Goal: Task Accomplishment & Management: Use online tool/utility

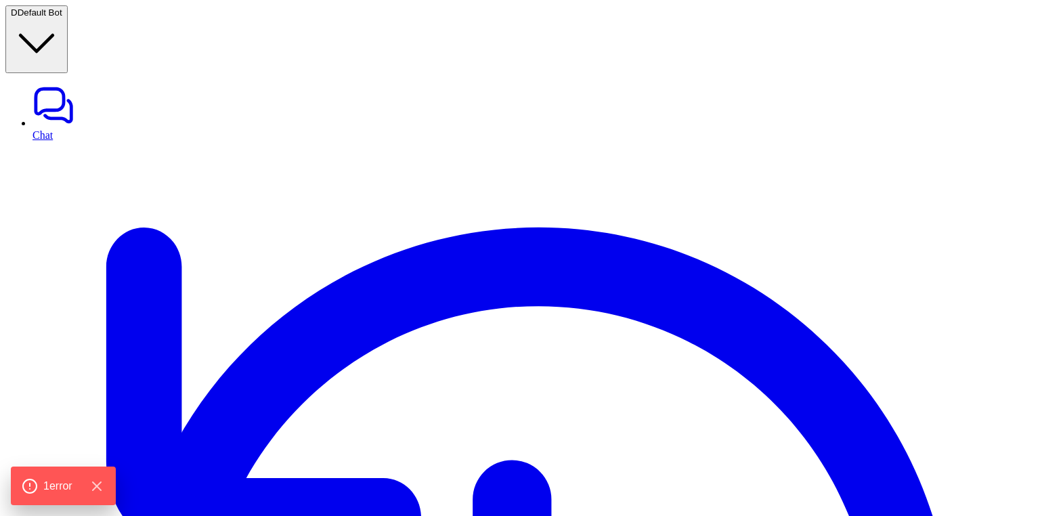
type textarea "**********"
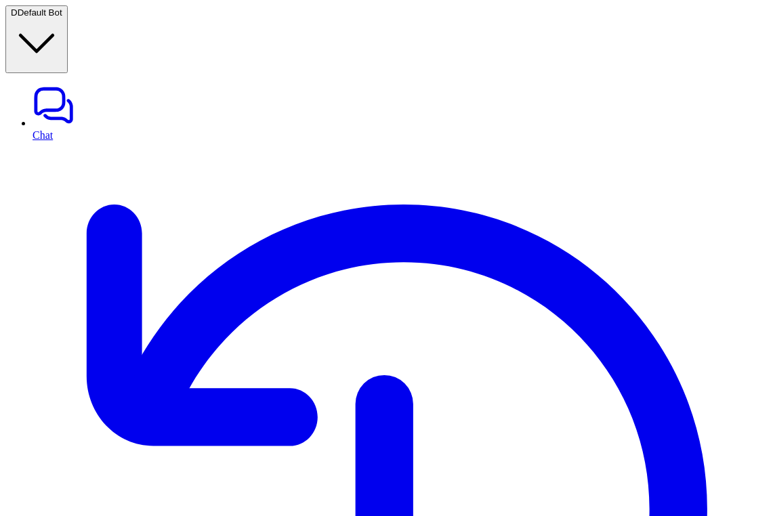
scroll to position [138, 0]
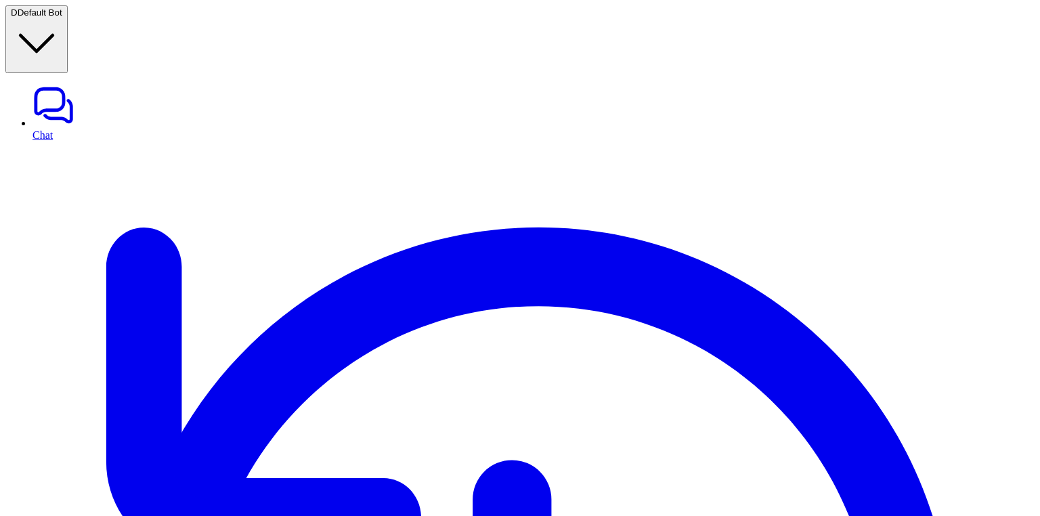
type textarea "**********"
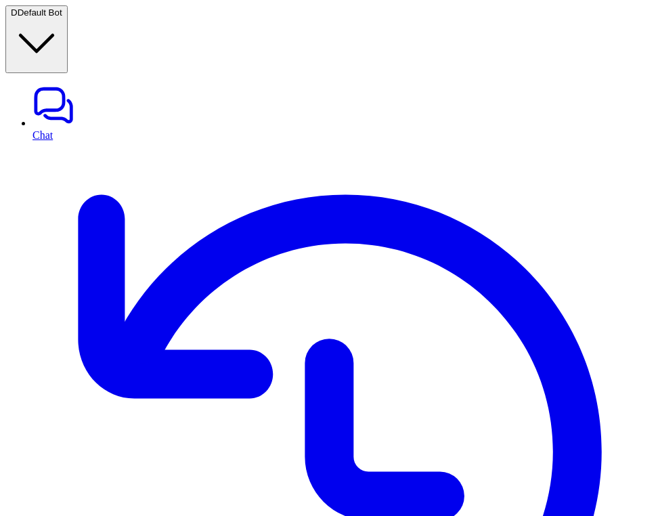
scroll to position [136, 0]
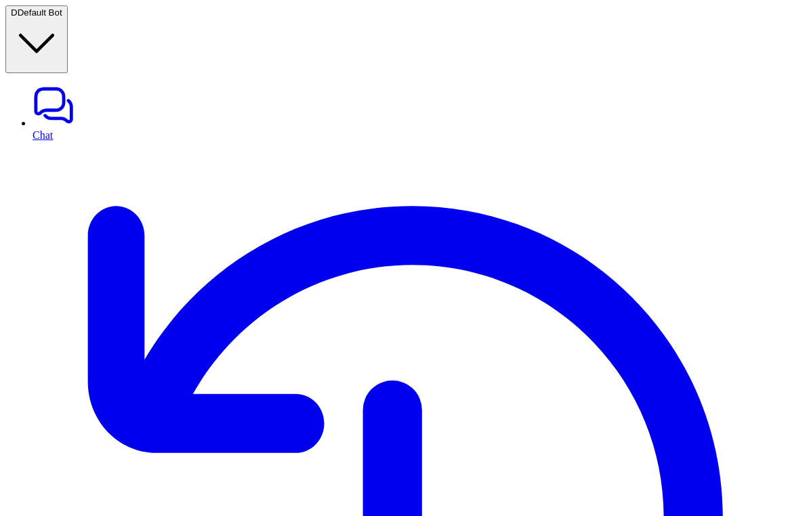
scroll to position [152, 0]
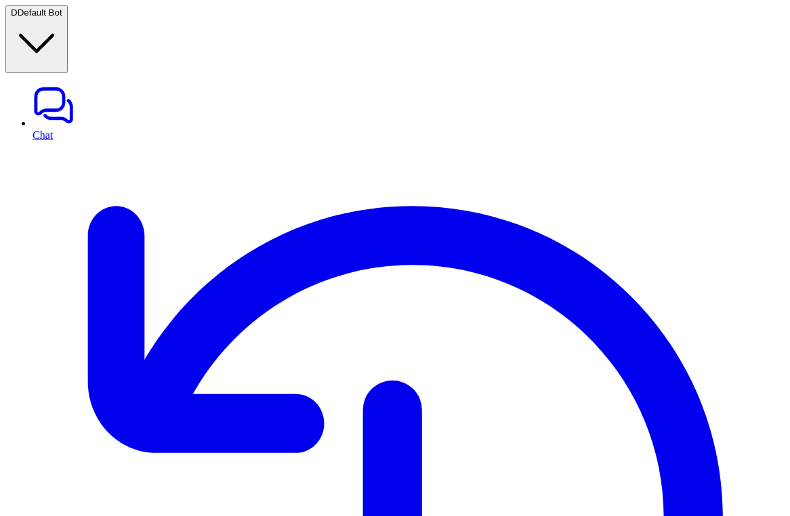
scroll to position [132, 0]
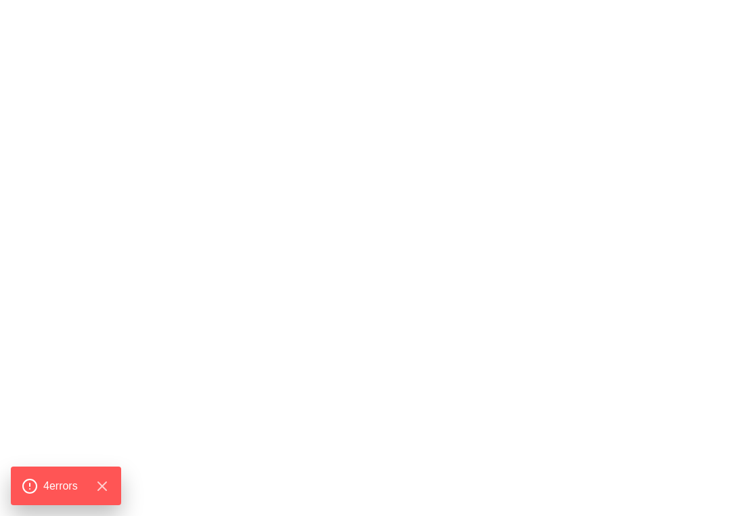
click at [636, 275] on div "500 - Server error Oops something went wrong. Try to refresh this page or feel …" at bounding box center [367, 408] width 725 height 806
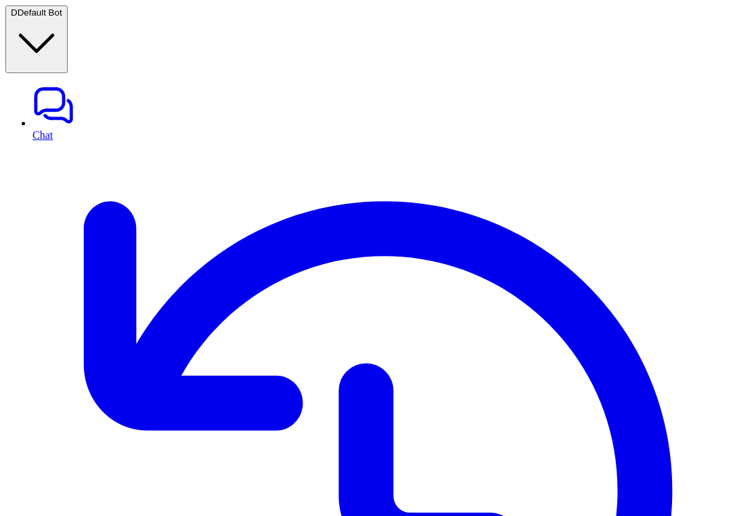
scroll to position [152, 0]
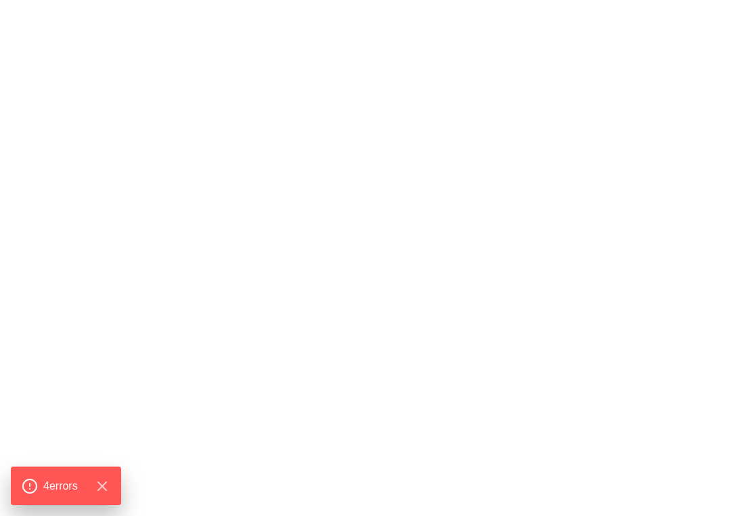
click at [641, 349] on div "500 - Server error Oops something went wrong. Try to refresh this page or feel …" at bounding box center [367, 408] width 725 height 806
click at [702, 112] on div "500 - Server error Oops something went wrong. Try to refresh this page or feel …" at bounding box center [367, 408] width 725 height 806
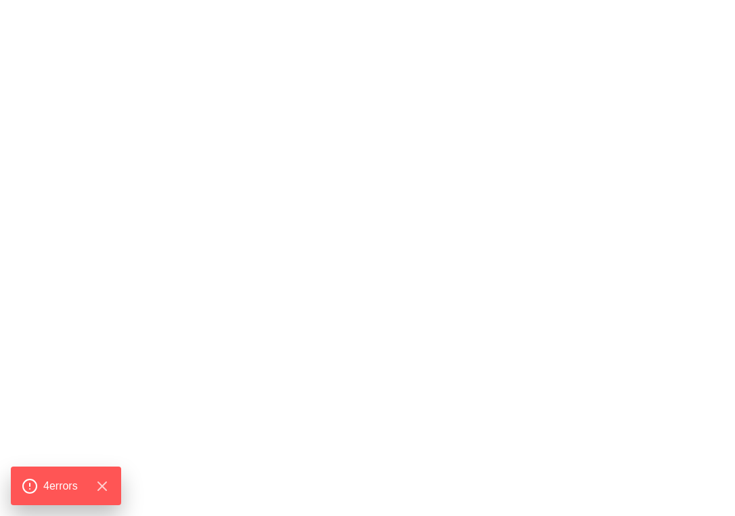
click at [574, 189] on div "500 - Server error Oops something went wrong. Try to refresh this page or feel …" at bounding box center [367, 408] width 725 height 806
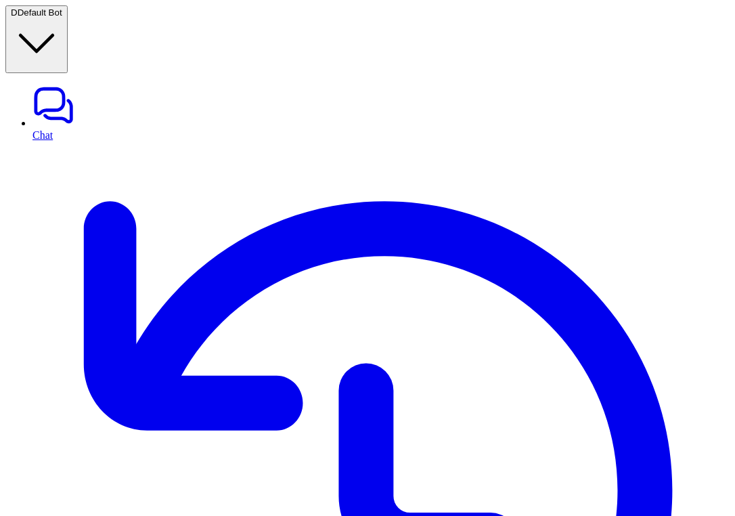
scroll to position [145, 0]
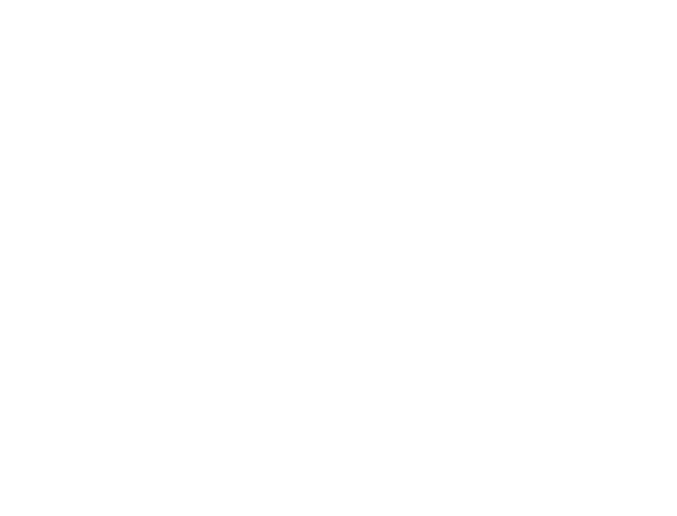
click at [551, 252] on div "500 - Server error Oops something went wrong. Try to refresh this page or feel …" at bounding box center [338, 379] width 666 height 748
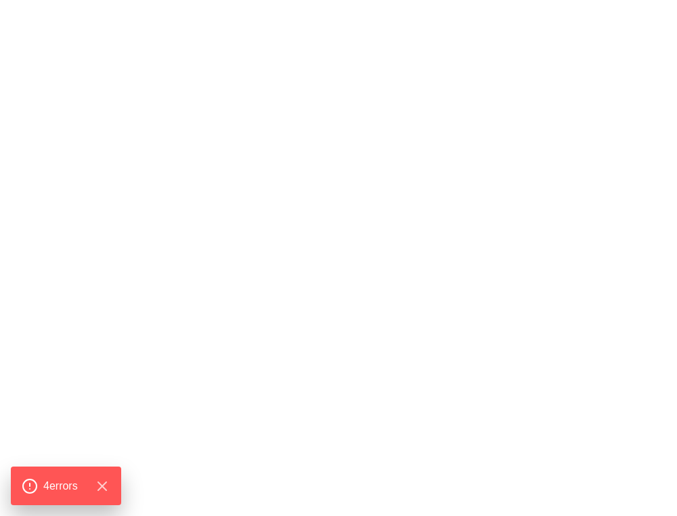
click at [576, 307] on div "500 - Server error Oops something went wrong. Try to refresh this page or feel …" at bounding box center [338, 379] width 666 height 748
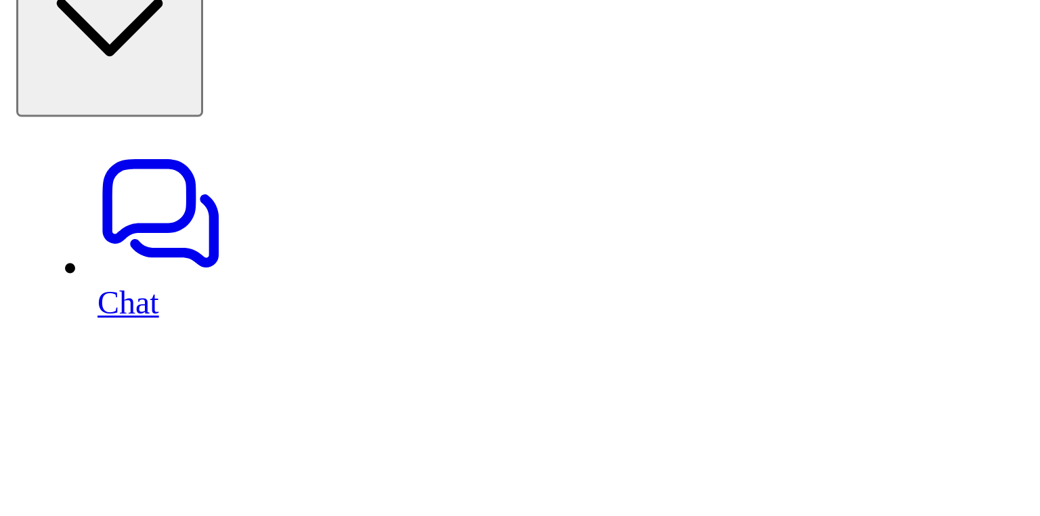
click at [33, 84] on icon at bounding box center [54, 105] width 42 height 43
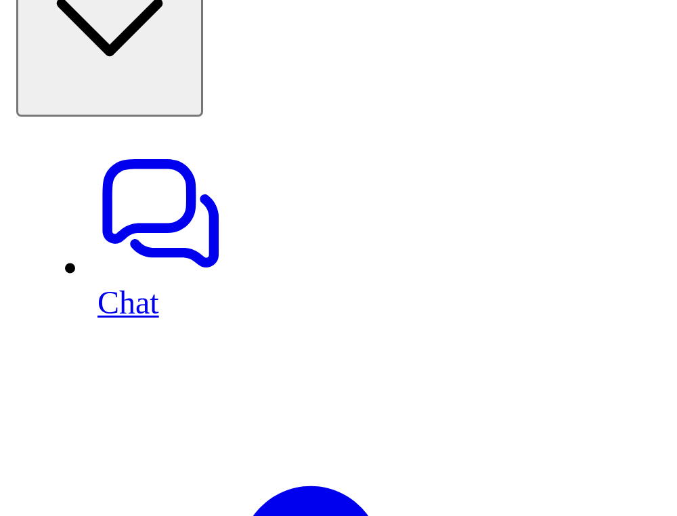
type textarea "**********"
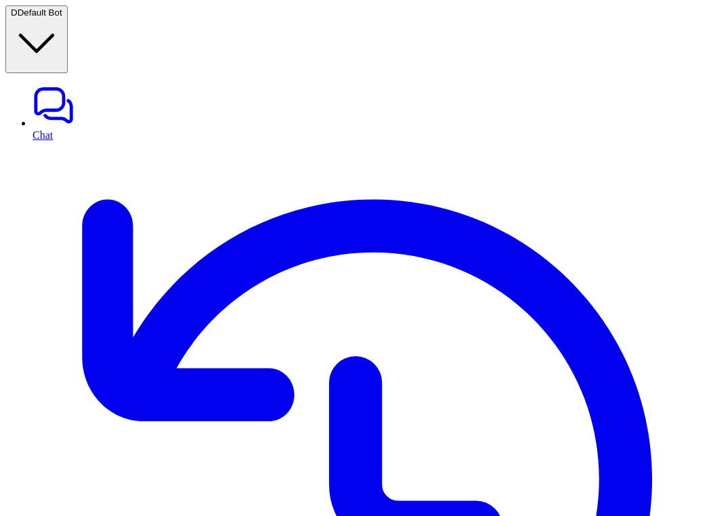
click at [62, 18] on span "Default Bot" at bounding box center [40, 12] width 45 height 10
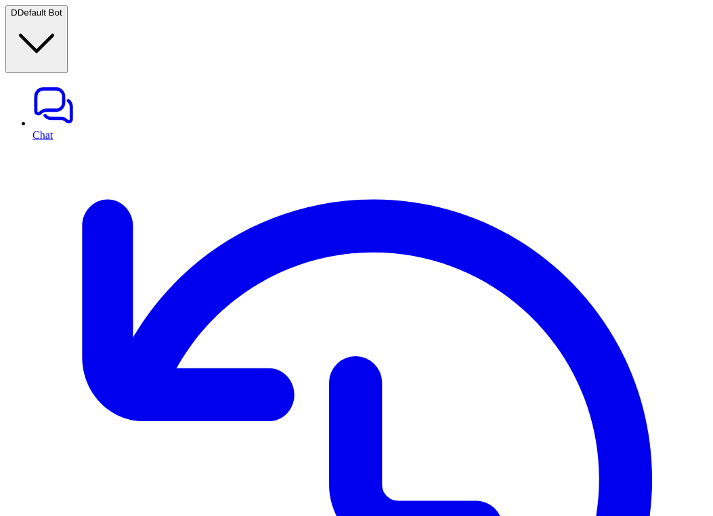
click at [83, 84] on link "Chat" at bounding box center [370, 112] width 675 height 57
type textarea "**********"
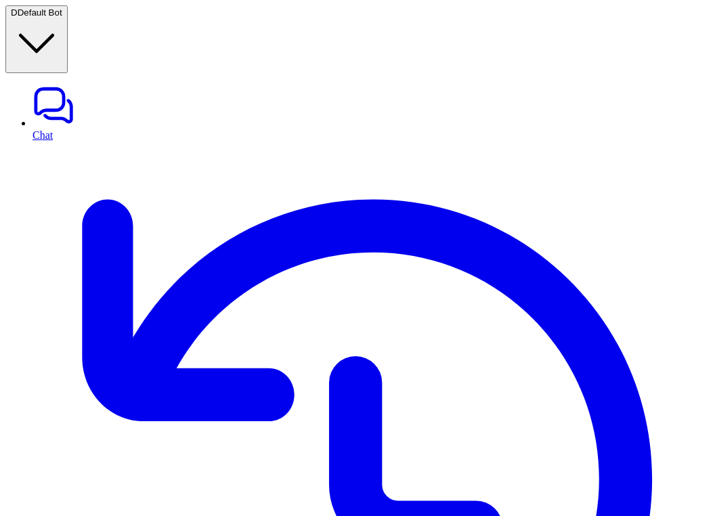
type input "**********"
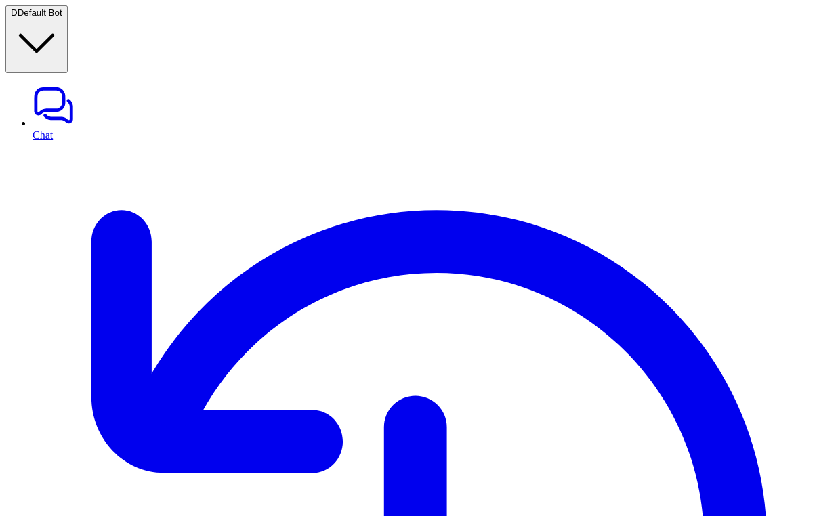
scroll to position [244, 0]
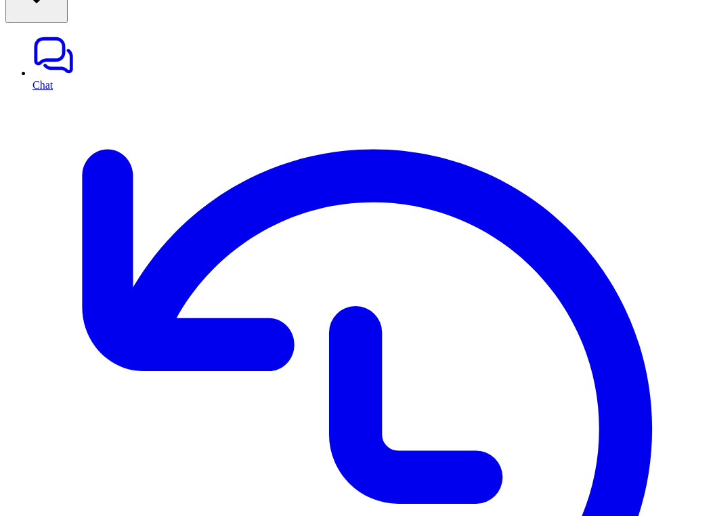
scroll to position [50, 0]
click at [61, 91] on link "History" at bounding box center [370, 435] width 675 height 689
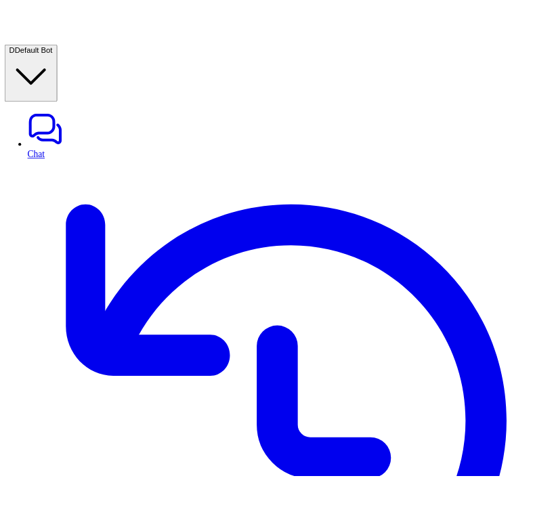
scroll to position [64, 0]
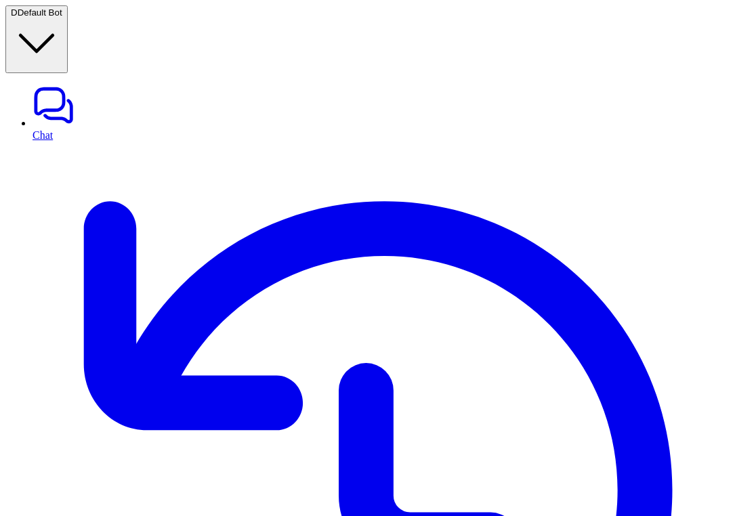
scroll to position [257, 0]
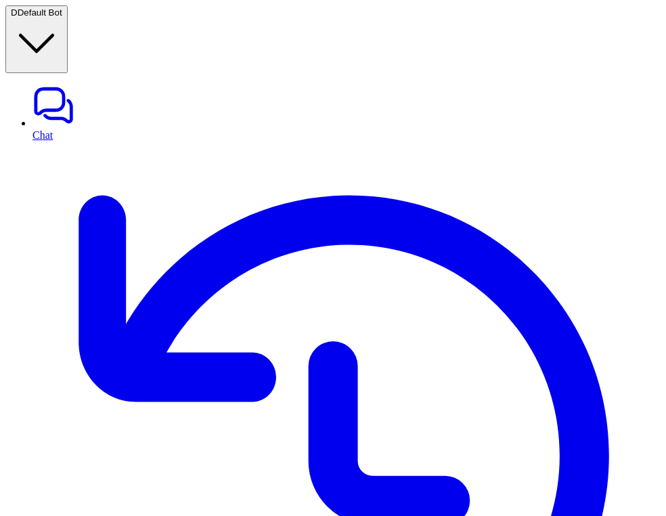
type textarea "**********"
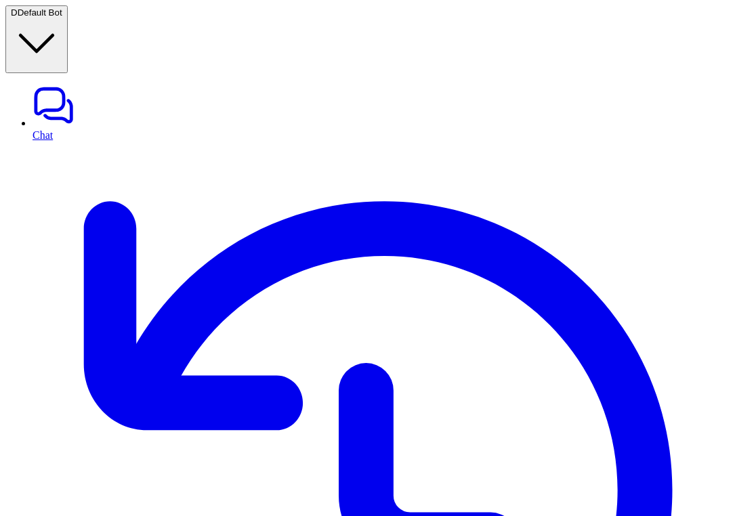
scroll to position [550, 0]
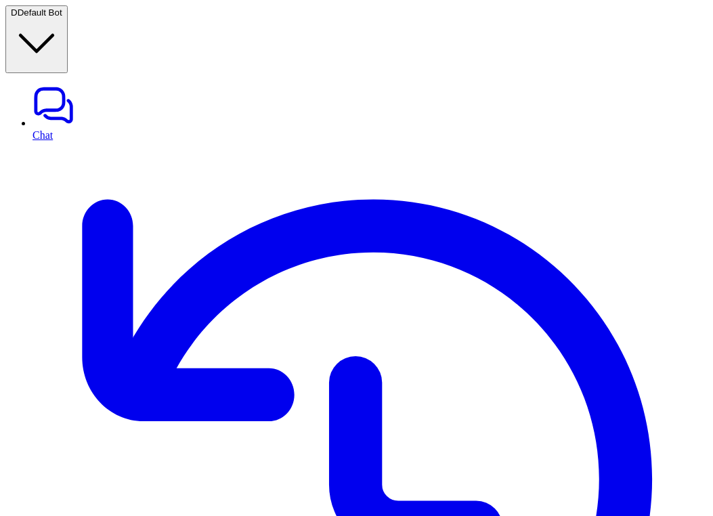
scroll to position [50, 0]
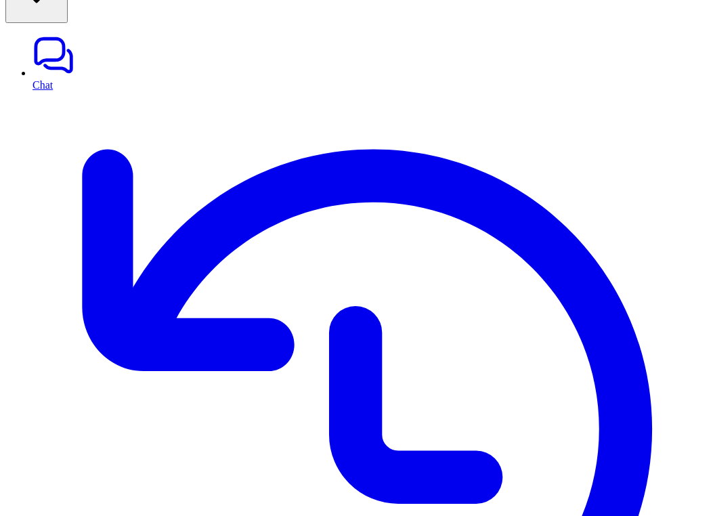
click at [43, 91] on link "History" at bounding box center [370, 435] width 675 height 689
click at [48, 91] on link "History" at bounding box center [370, 435] width 675 height 689
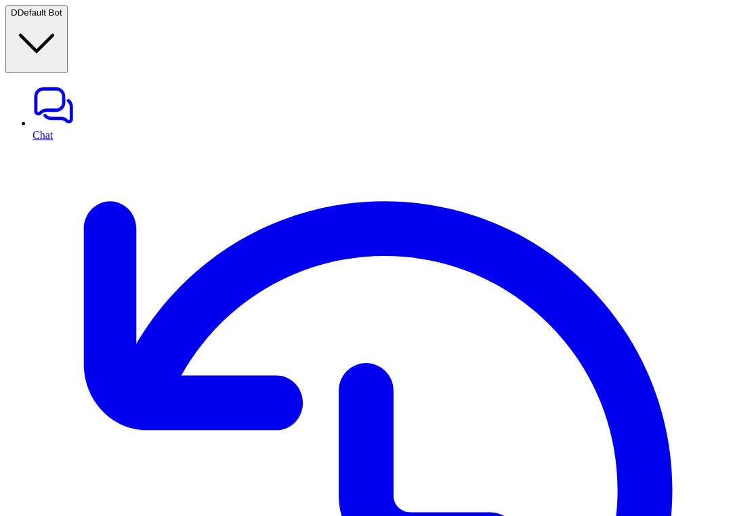
scroll to position [550, 0]
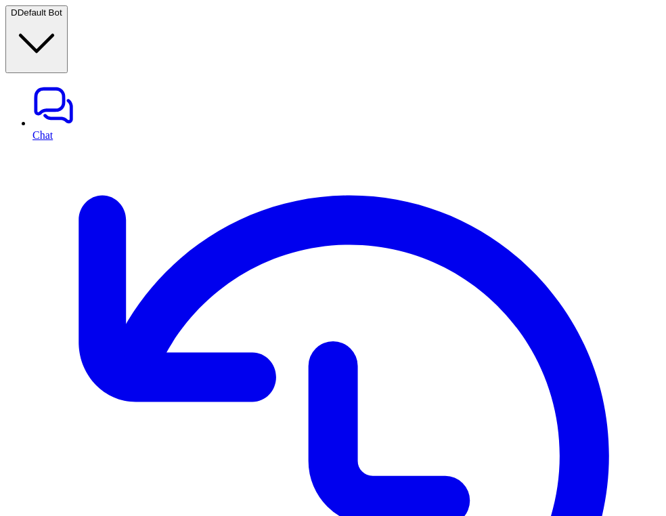
scroll to position [424, 0]
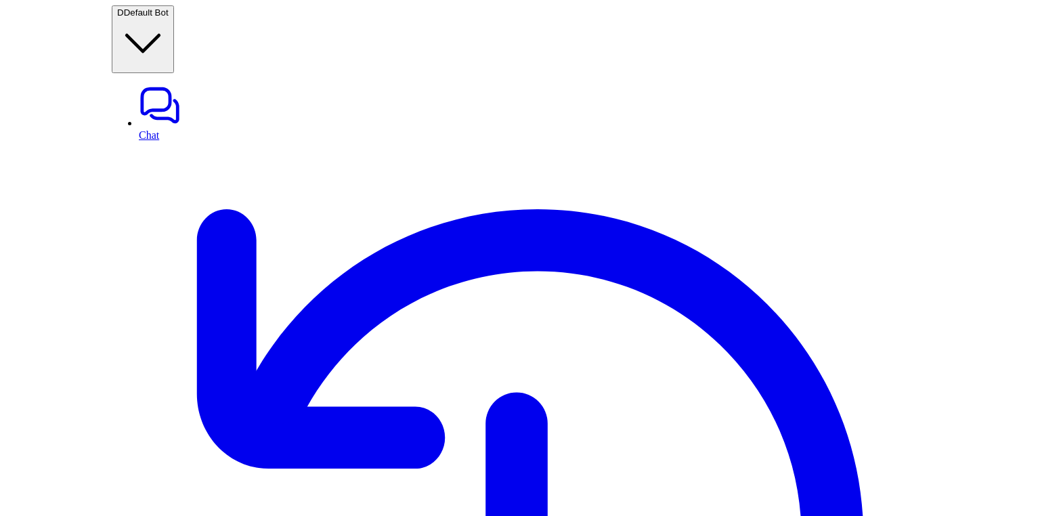
scroll to position [1280, 0]
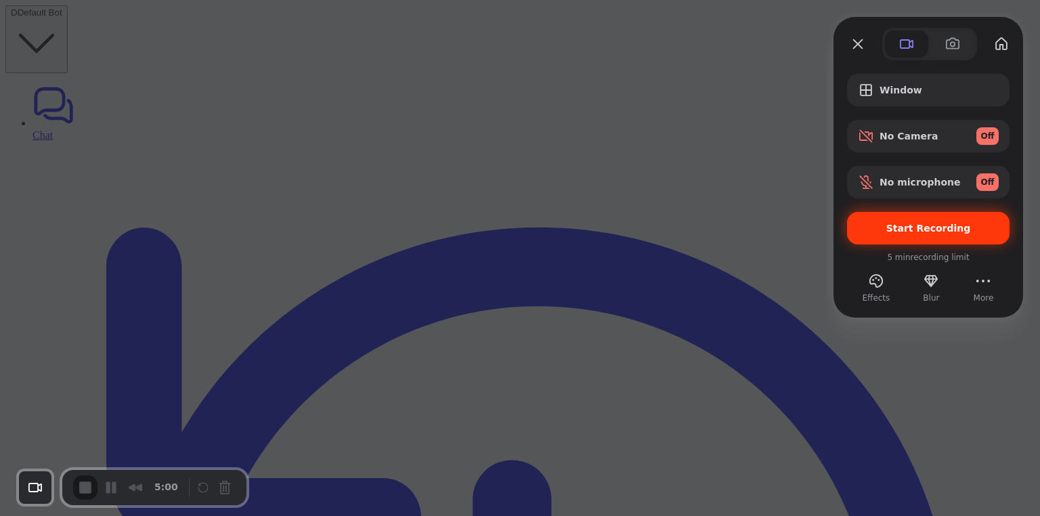
click at [790, 221] on div "Start Recording" at bounding box center [928, 228] width 163 height 33
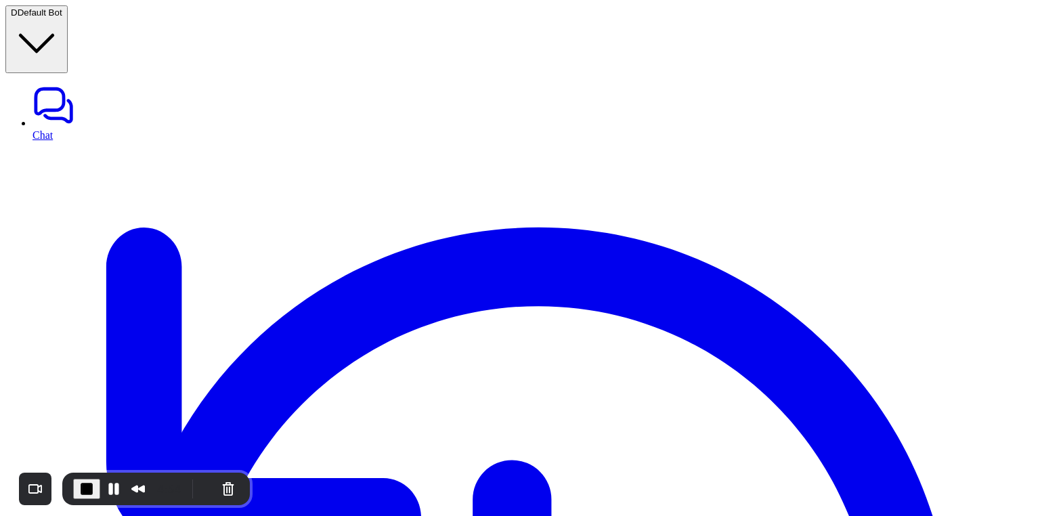
scroll to position [469, 0]
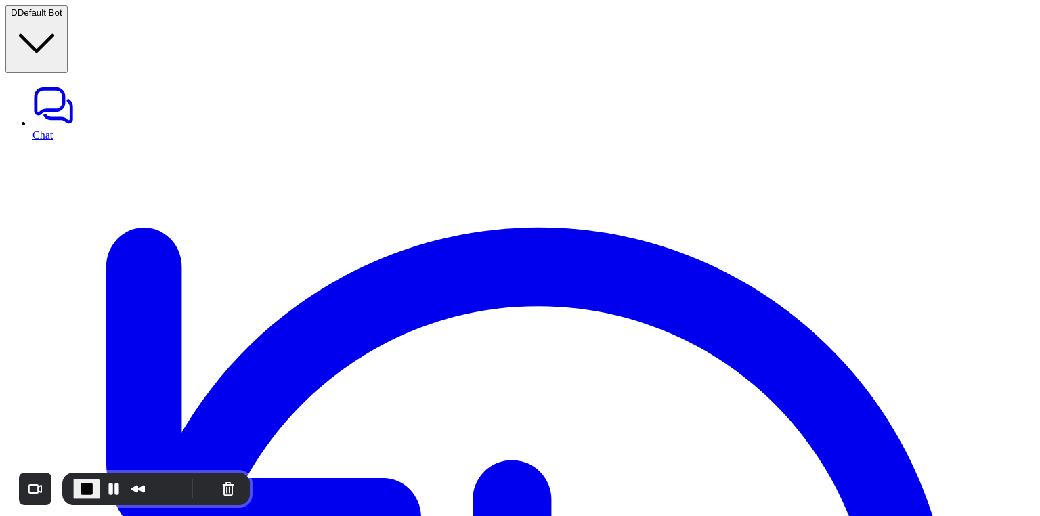
click at [84, 490] on span "End Recording" at bounding box center [85, 487] width 16 height 16
